Goal: Check status: Check status

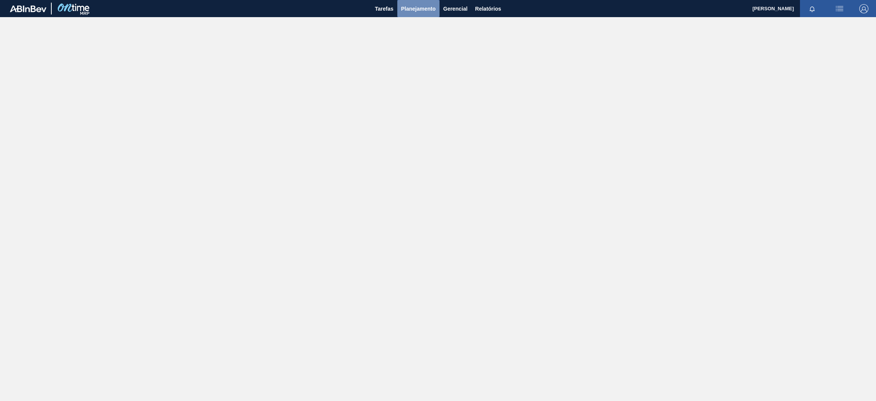
click at [421, 13] on button "Planejamento" at bounding box center [418, 8] width 42 height 17
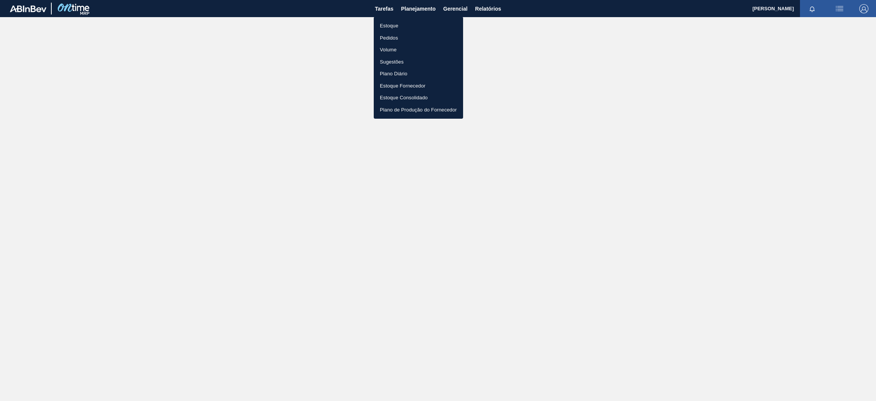
click at [417, 27] on li "Estoque" at bounding box center [418, 26] width 89 height 12
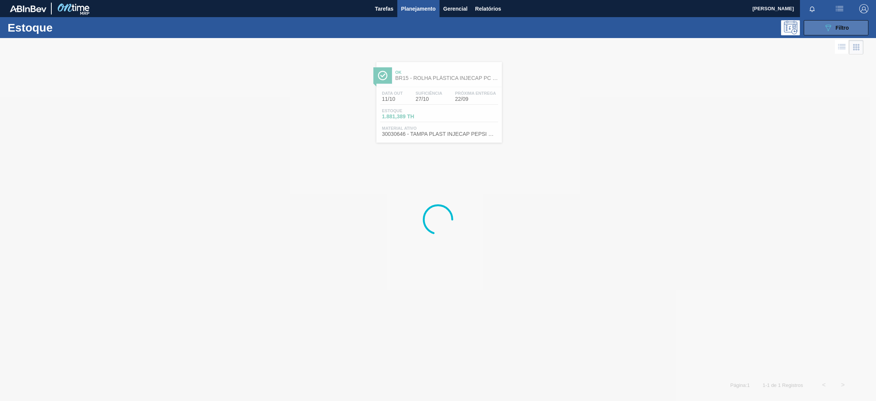
click at [824, 28] on icon "089F7B8B-B2A5-4AFE-B5C0-19BA573D28AC" at bounding box center [827, 27] width 9 height 9
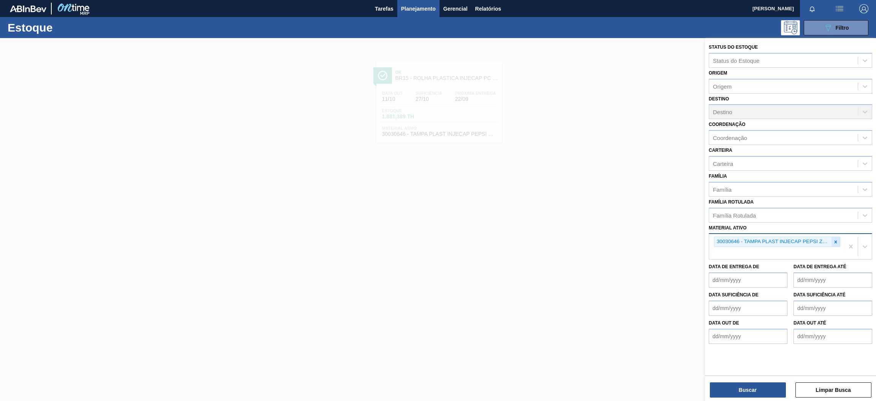
click at [833, 237] on div at bounding box center [835, 242] width 8 height 10
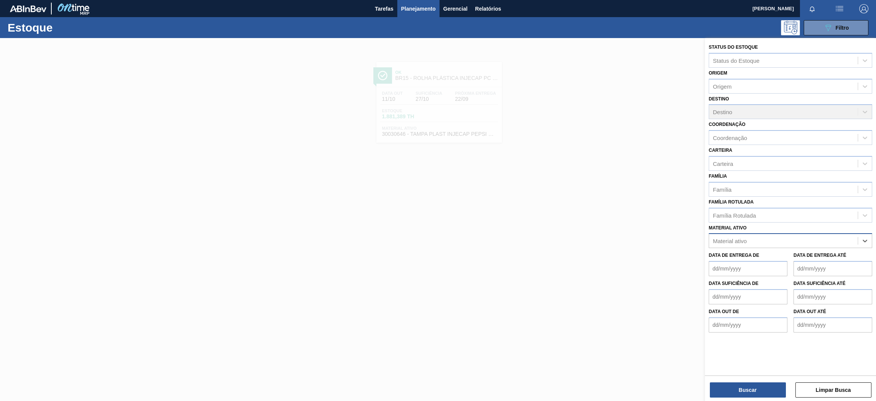
paste ativo "30009658"
type ativo "30009658"
click at [797, 257] on div "30009658 - ACIDO MALICO;P/ALIMENTOS;99-100,5PCT" at bounding box center [789, 259] width 163 height 14
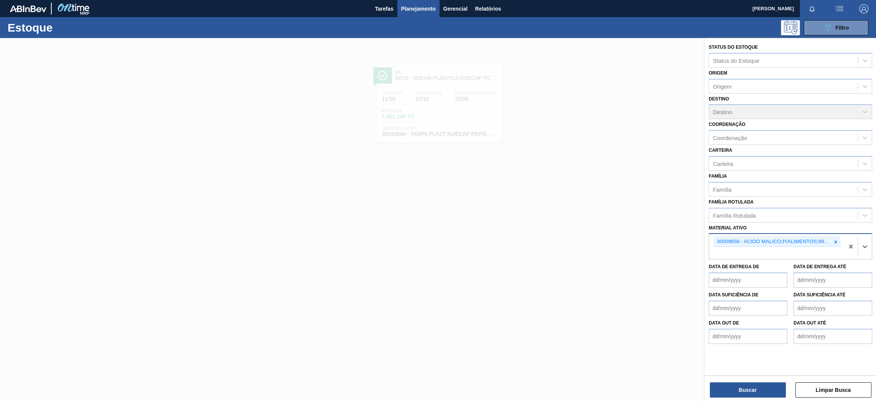
paste ativo "30029921"
type ativo "30029921"
drag, startPoint x: 762, startPoint y: 269, endPoint x: 751, endPoint y: 270, distance: 11.5
click at [762, 269] on div "30029921 - AROMA NATURAL DE MELACO GT" at bounding box center [789, 271] width 163 height 14
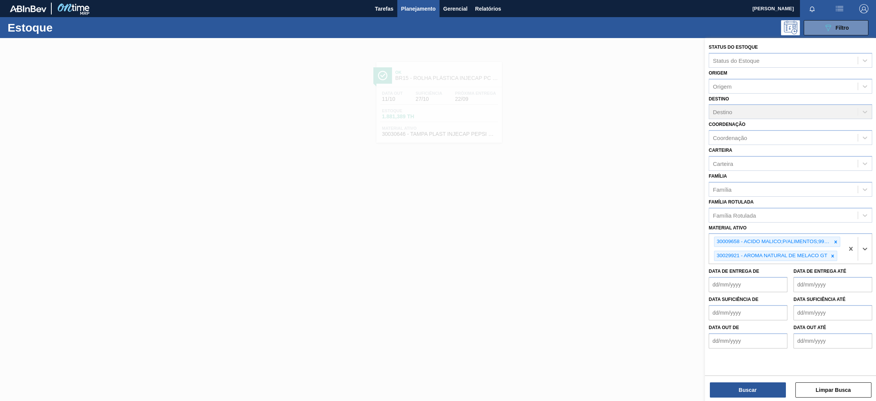
paste ativo "30034672"
type ativo "30034672"
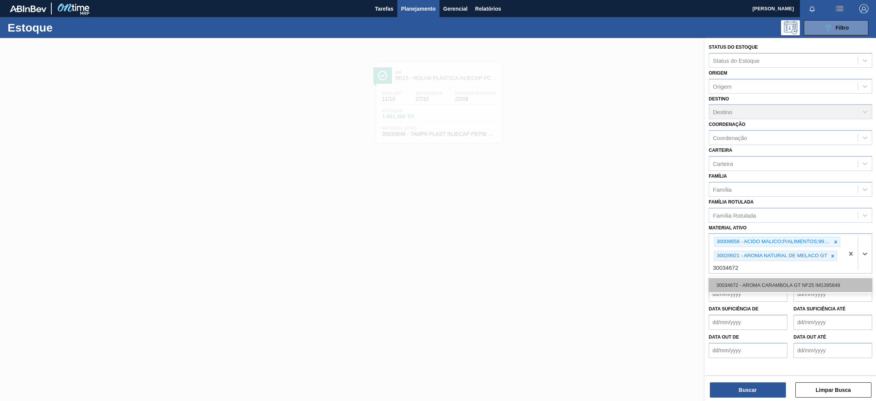
click at [793, 284] on div "30034672 - AROMA CARAMBOLA GT NF25 IM1395848" at bounding box center [789, 285] width 163 height 14
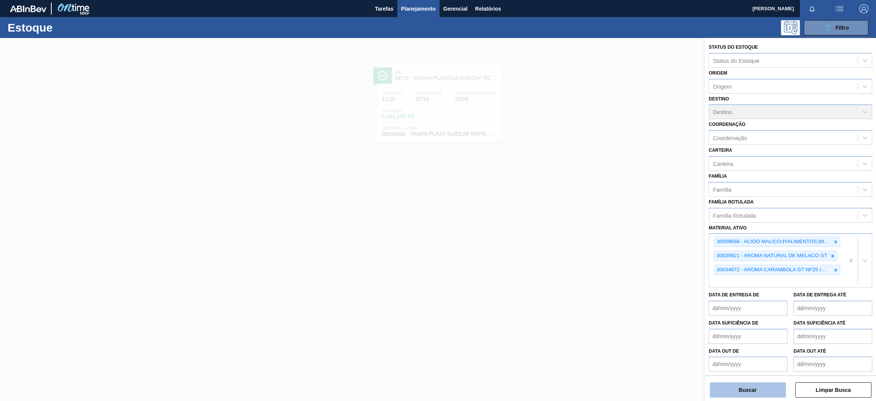
click at [763, 396] on button "Buscar" at bounding box center [748, 389] width 76 height 15
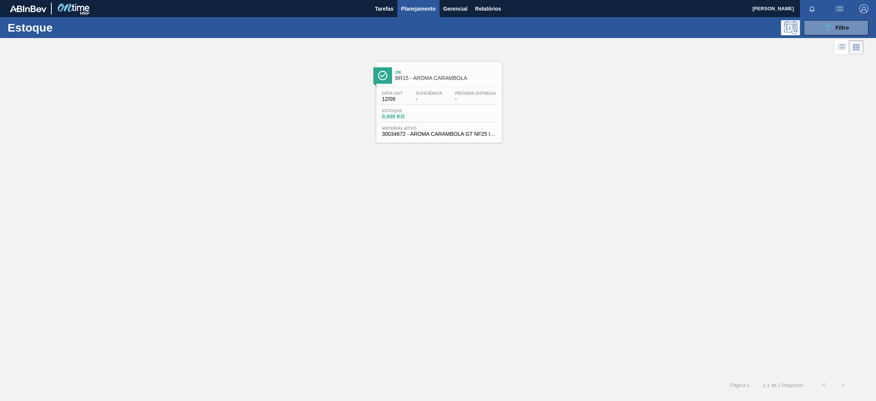
click at [434, 97] on span "-" at bounding box center [428, 99] width 27 height 6
